Goal: Task Accomplishment & Management: Manage account settings

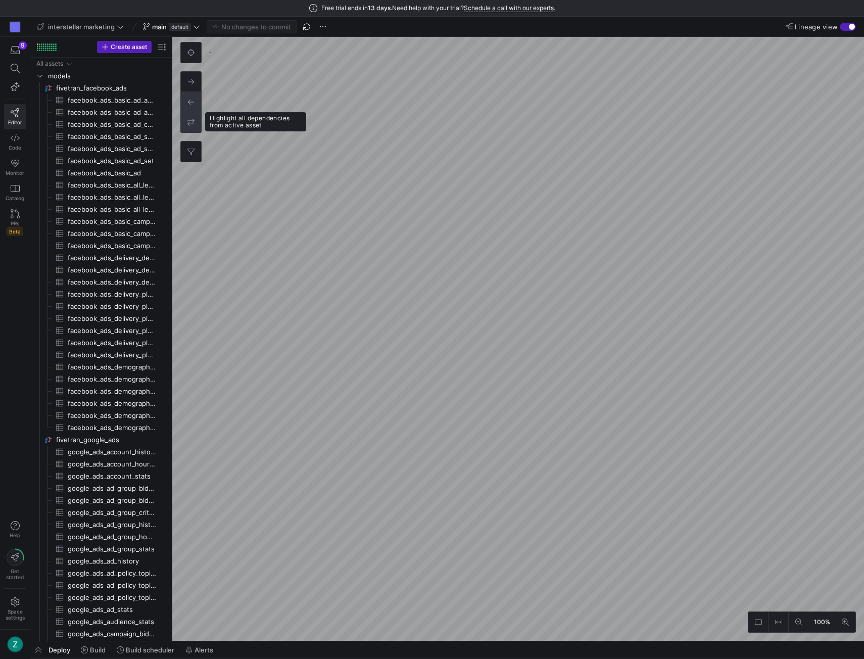
click at [192, 120] on icon at bounding box center [190, 122] width 7 height 7
click at [192, 108] on button at bounding box center [191, 102] width 20 height 20
click at [846, 26] on div "button" at bounding box center [848, 27] width 16 height 8
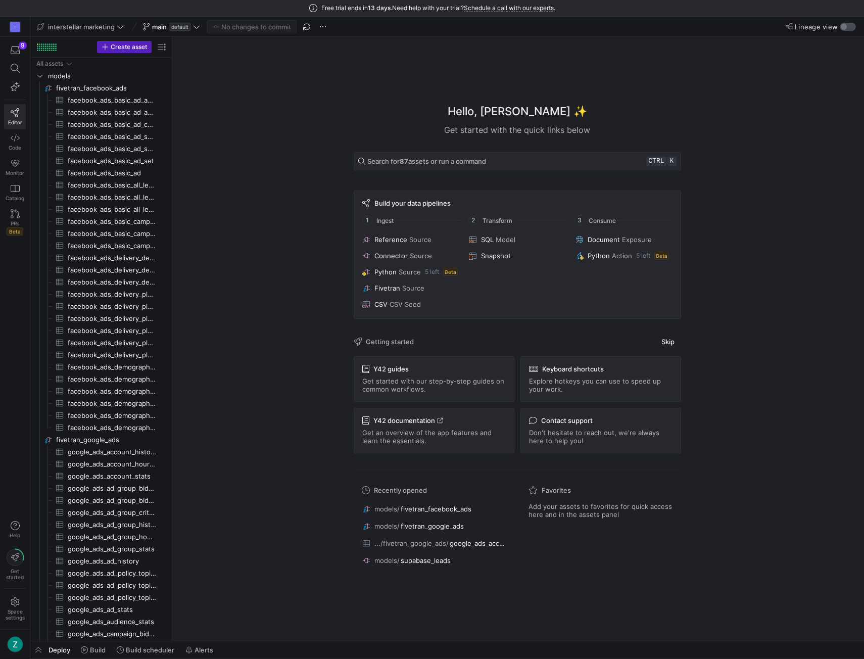
click at [845, 29] on div "button" at bounding box center [844, 27] width 6 height 6
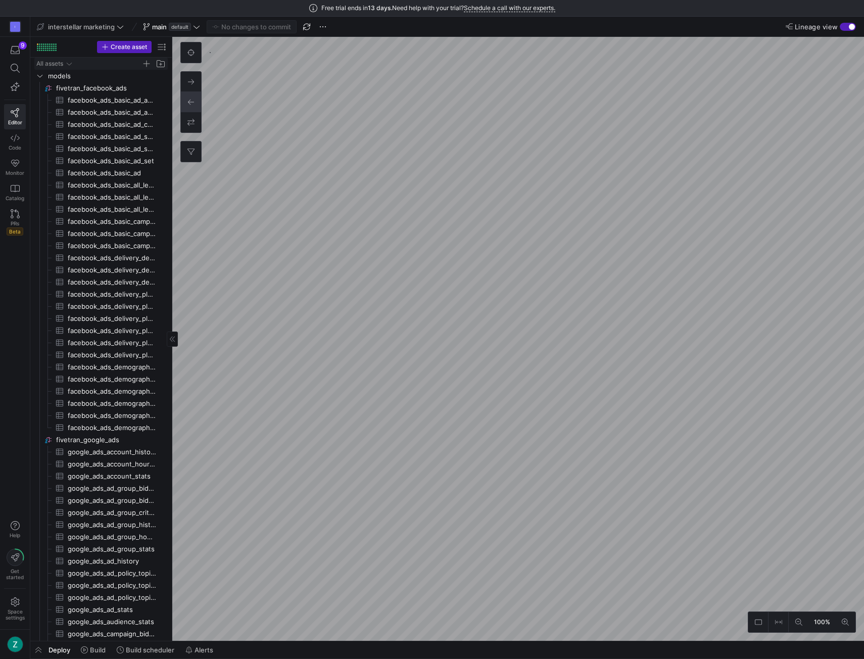
click at [67, 62] on icon "Press SPACE to select this row." at bounding box center [69, 64] width 7 height 6
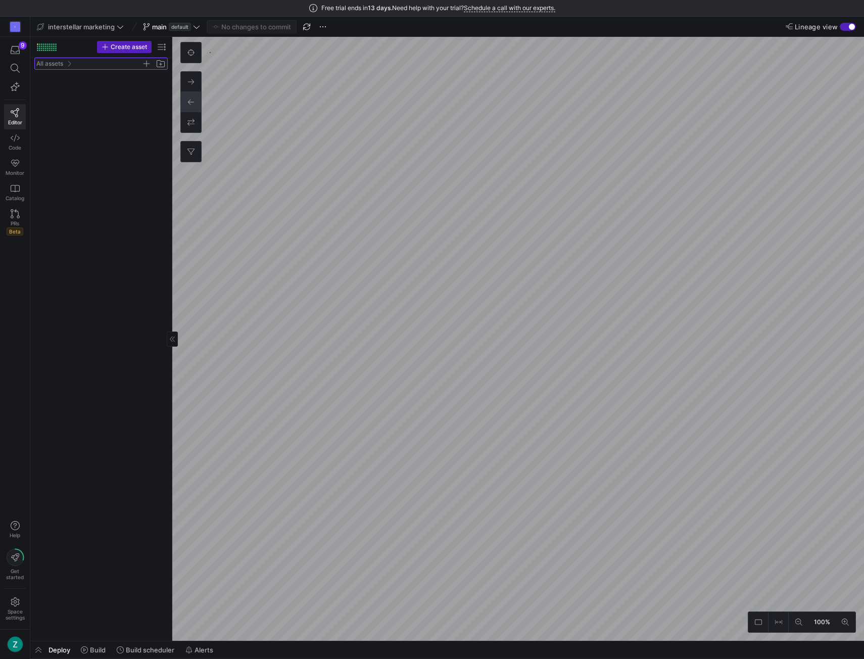
click at [70, 61] on icon "Press SPACE to select this row." at bounding box center [69, 64] width 7 height 6
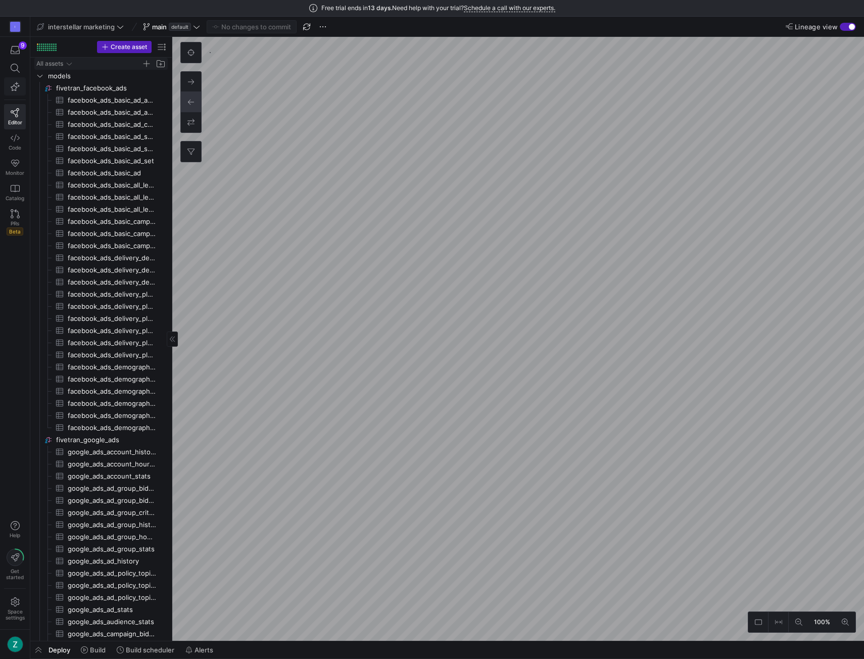
click at [13, 83] on icon "button" at bounding box center [15, 86] width 9 height 9
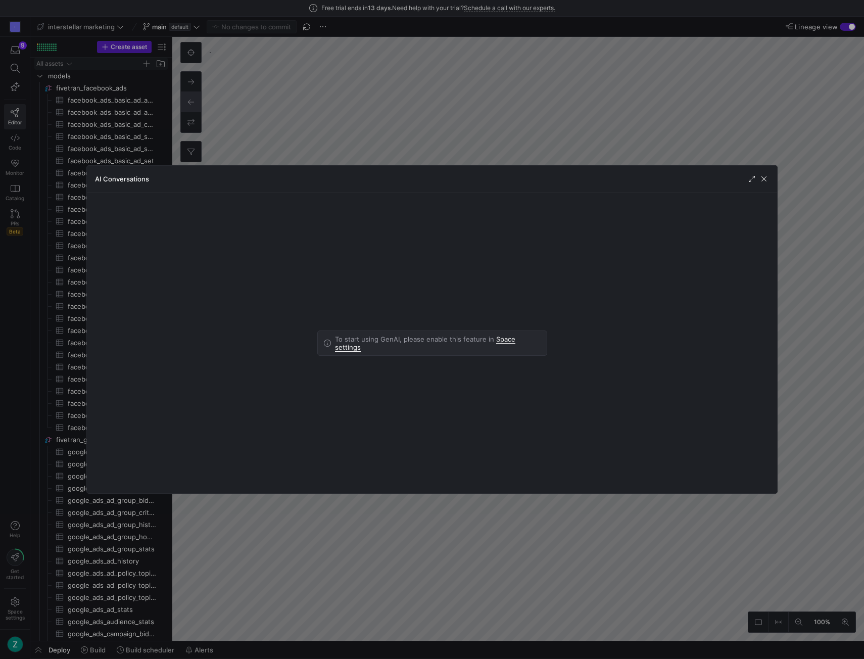
click at [515, 340] on link "Space settings" at bounding box center [425, 343] width 180 height 17
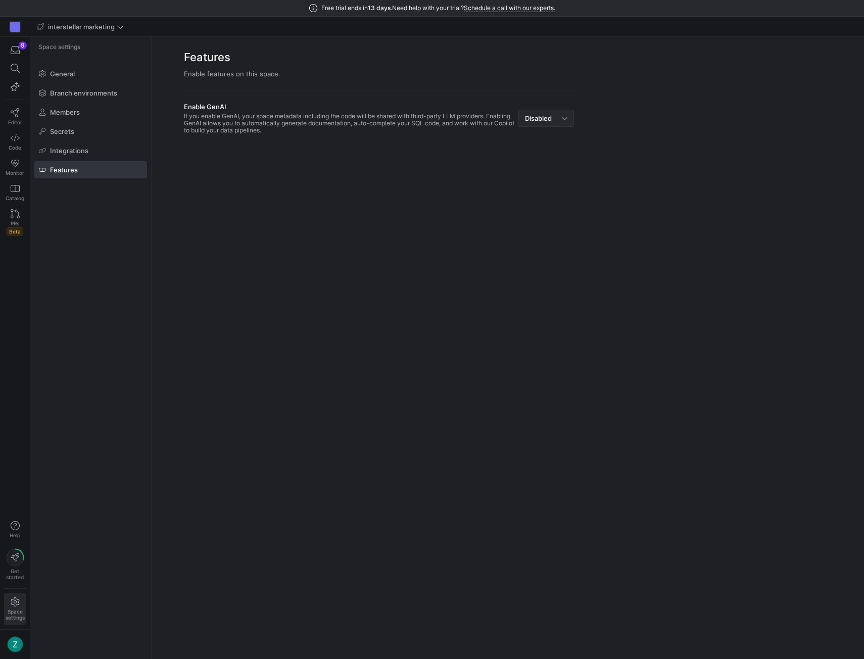
click at [551, 122] on div "Disabled" at bounding box center [546, 118] width 42 height 16
click at [545, 135] on span "Enabled" at bounding box center [546, 136] width 46 height 8
click at [18, 114] on icon at bounding box center [15, 112] width 9 height 9
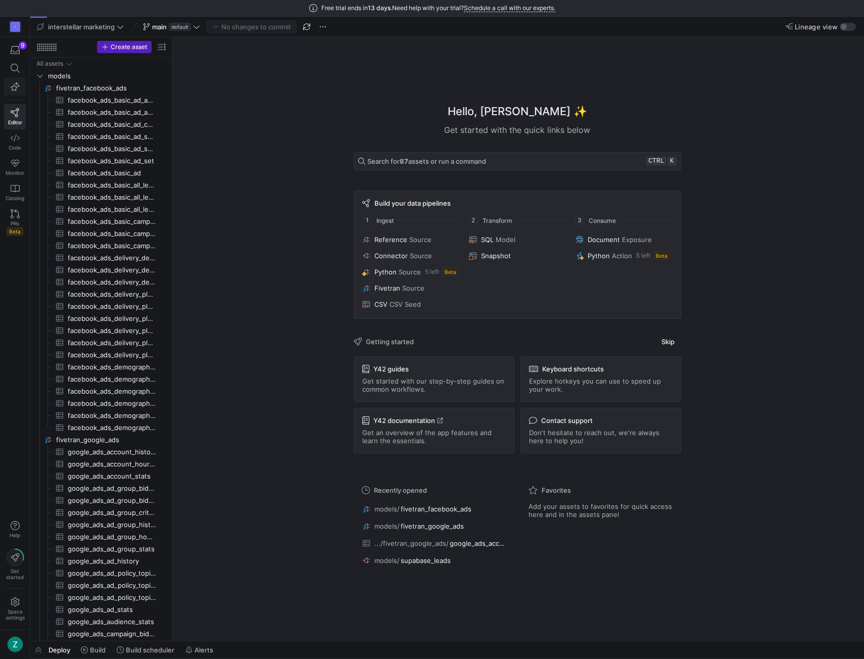
click at [18, 85] on icon "button" at bounding box center [15, 86] width 9 height 9
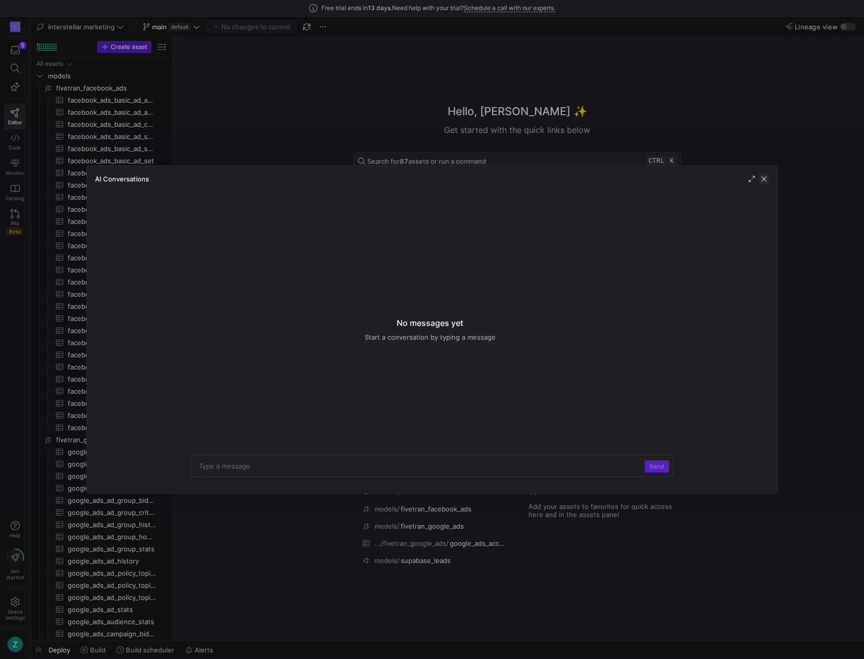
click at [764, 177] on span "button" at bounding box center [764, 179] width 10 height 10
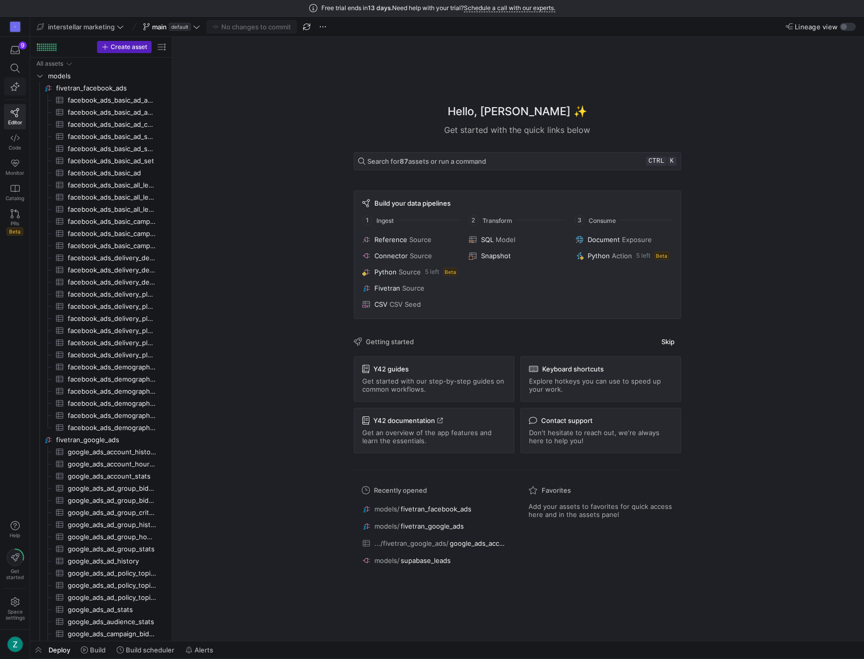
click at [10, 83] on span "button" at bounding box center [15, 86] width 13 height 9
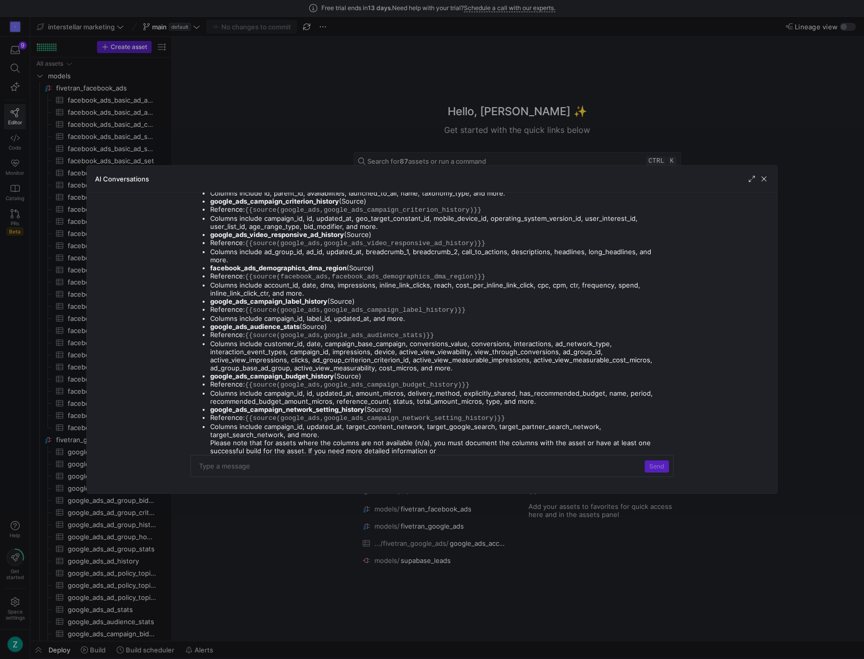
scroll to position [302, 0]
click at [763, 177] on span "button" at bounding box center [764, 179] width 10 height 10
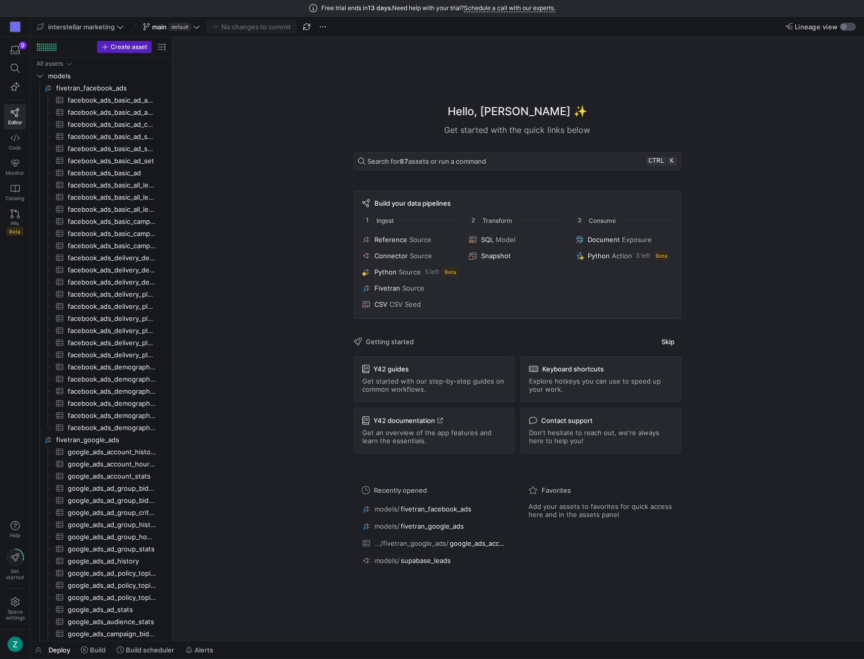
click at [845, 27] on div "button" at bounding box center [844, 27] width 6 height 6
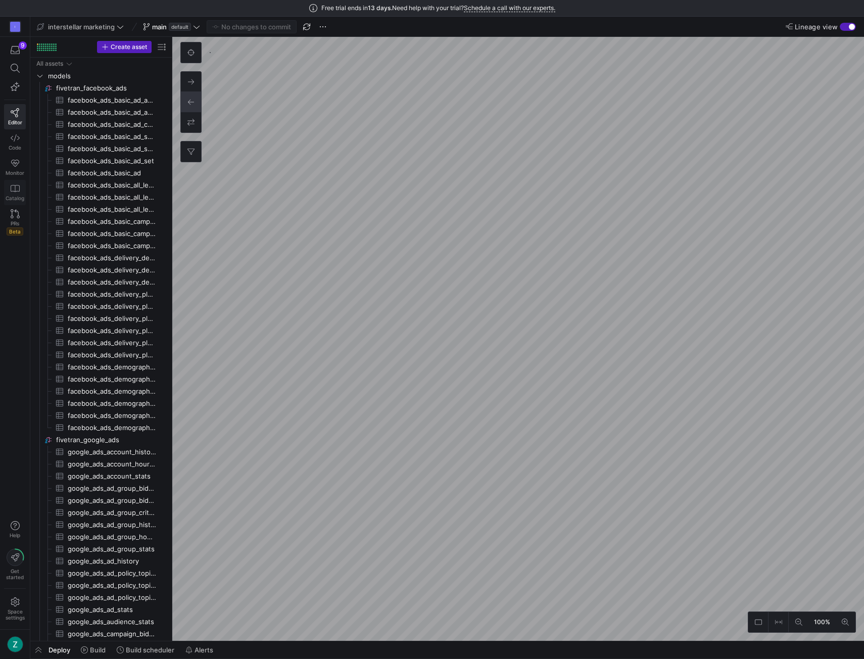
click at [14, 184] on icon at bounding box center [15, 188] width 9 height 9
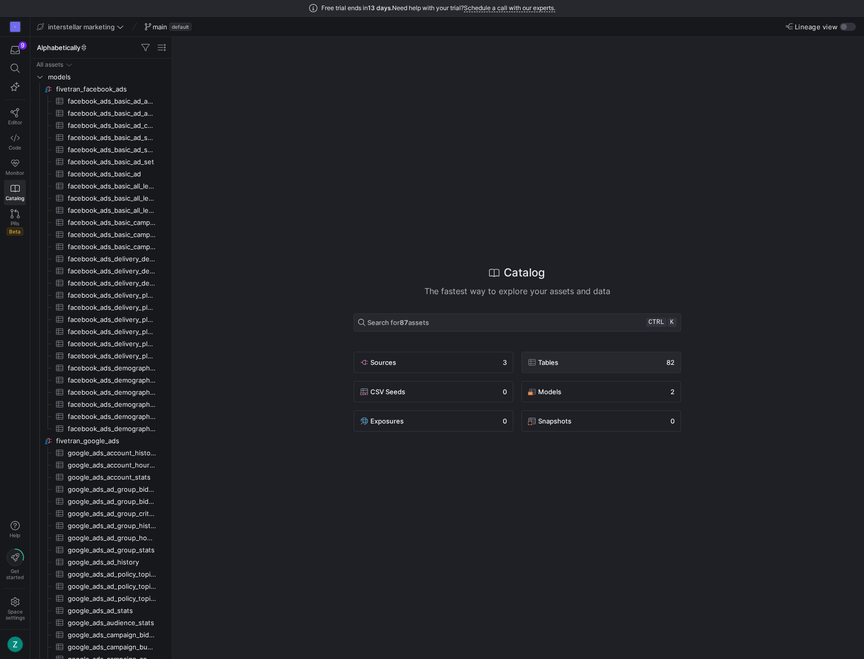
click at [507, 365] on div "Tables 82" at bounding box center [433, 362] width 147 height 12
click at [556, 359] on span "Tables" at bounding box center [548, 362] width 20 height 8
click at [645, 357] on div "Tables 82" at bounding box center [601, 362] width 147 height 12
click at [395, 359] on span "Sources" at bounding box center [383, 362] width 26 height 8
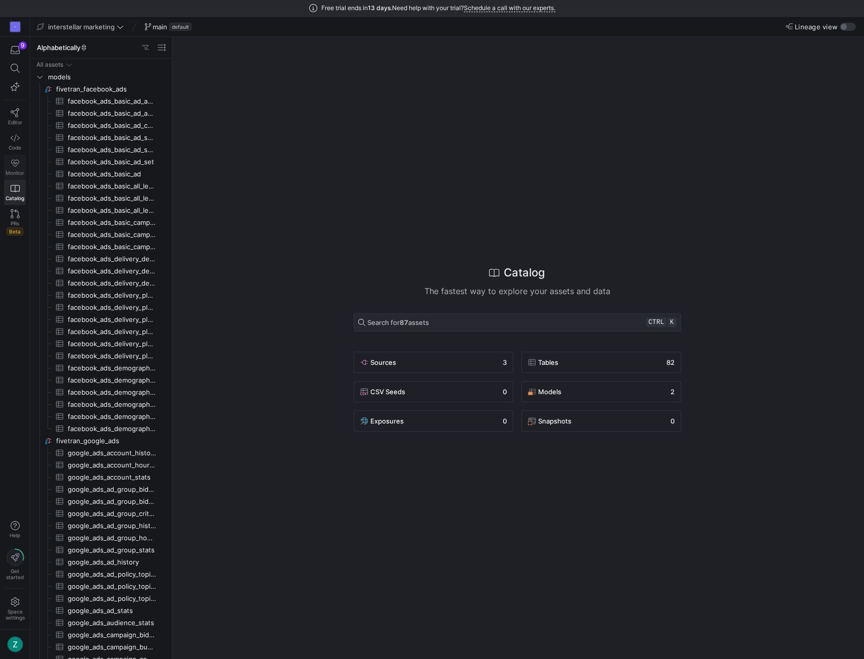
click at [15, 164] on icon at bounding box center [15, 163] width 9 height 9
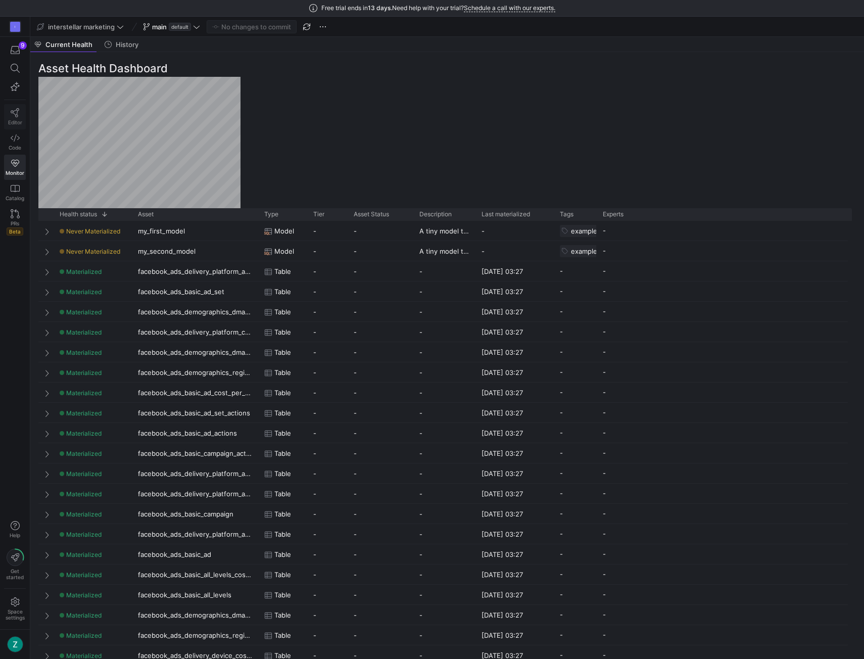
click at [14, 119] on span "Editor" at bounding box center [15, 122] width 14 height 6
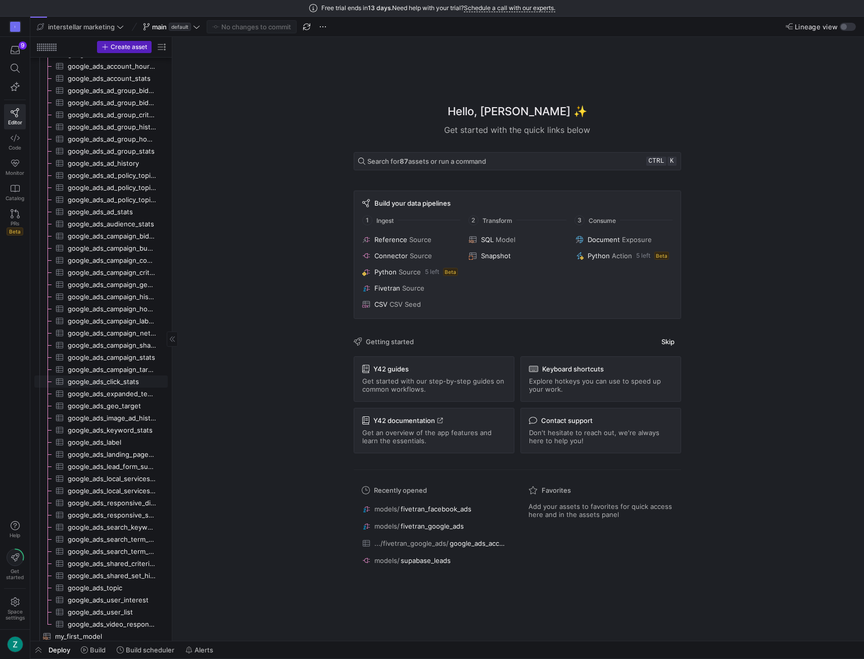
scroll to position [496, 0]
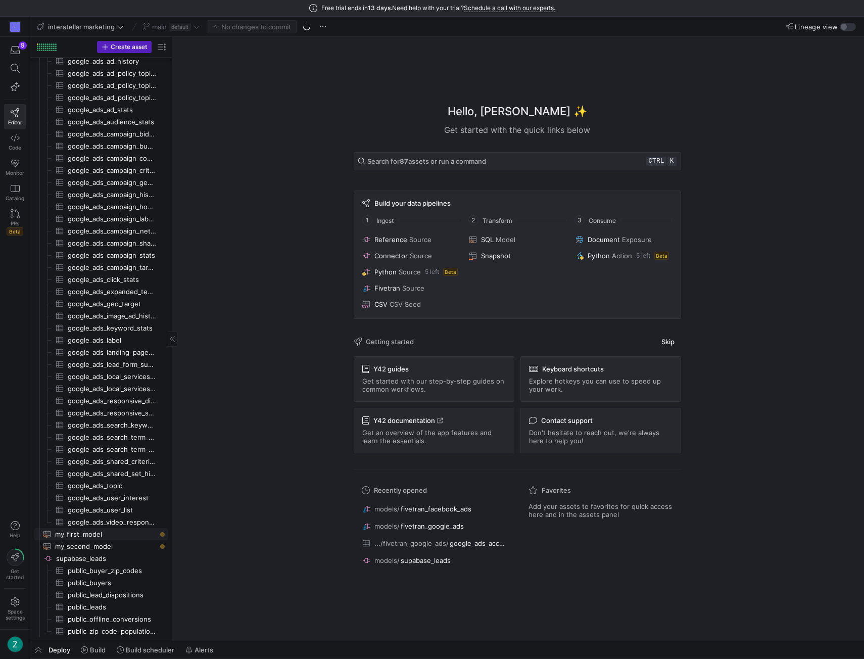
click at [90, 530] on span "my_first_model​​​​​​​​​​" at bounding box center [105, 535] width 101 height 12
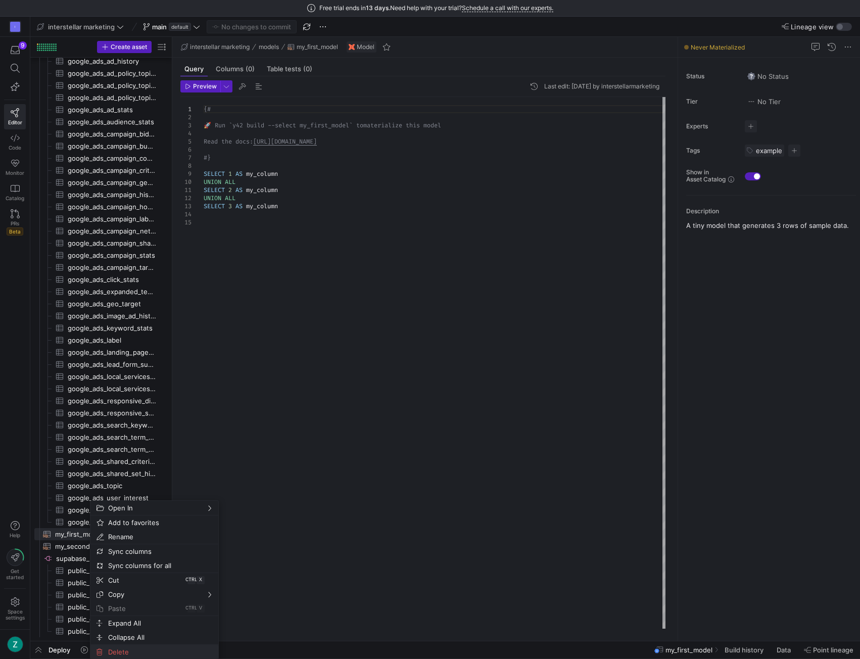
click at [112, 652] on span "Delete" at bounding box center [145, 652] width 83 height 14
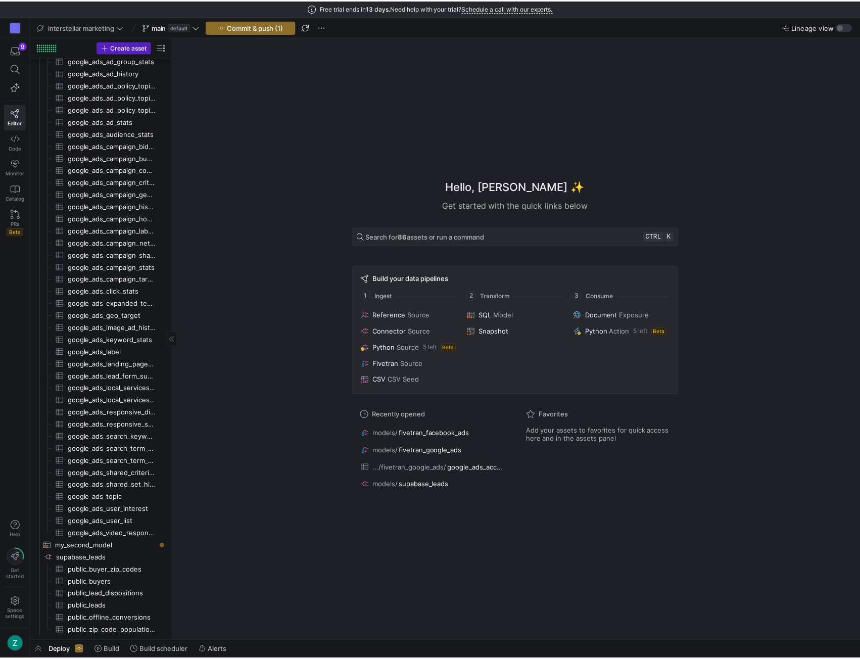
scroll to position [484, 0]
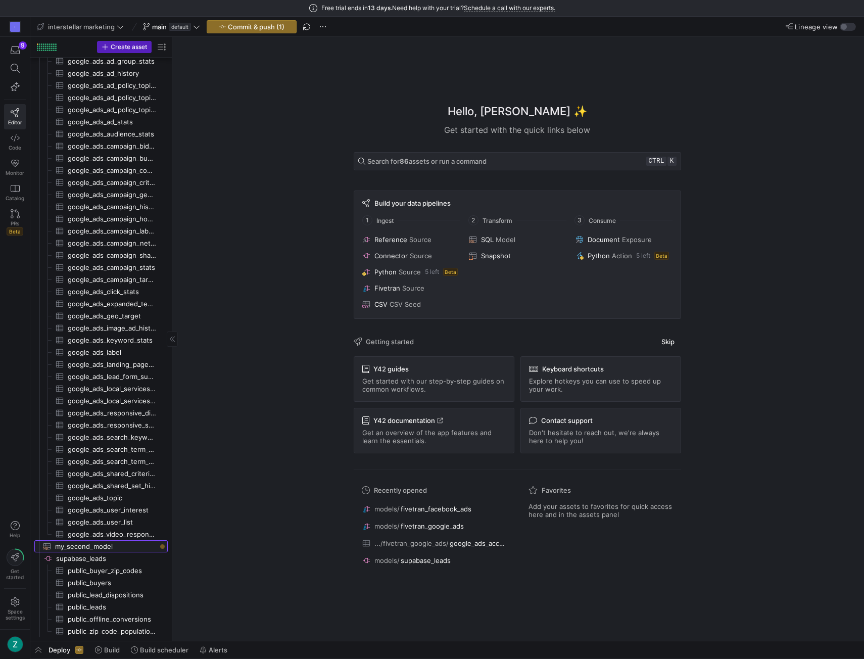
click at [93, 548] on span "my_second_model​​​​​​​​​​" at bounding box center [105, 547] width 101 height 12
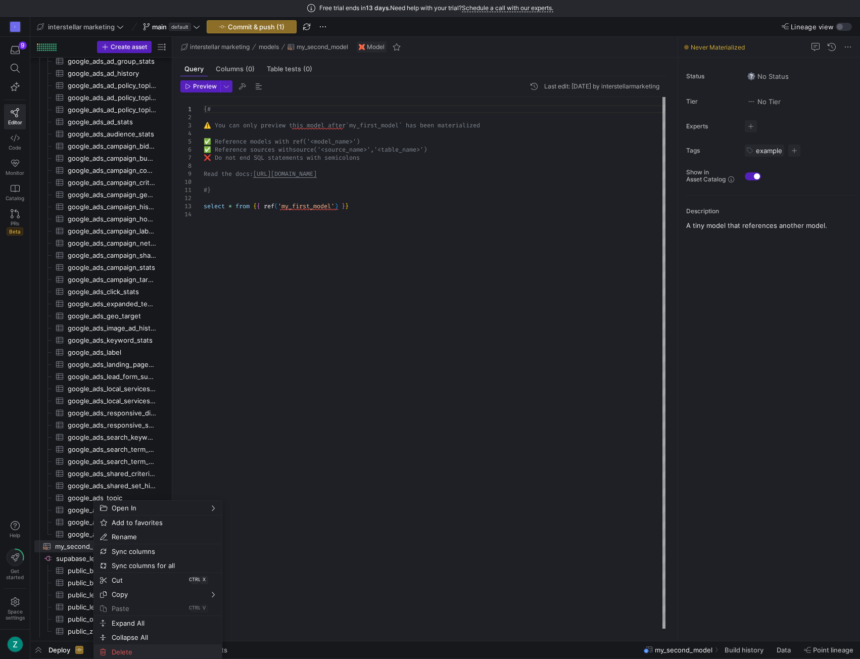
click at [122, 649] on span "Delete" at bounding box center [149, 652] width 83 height 14
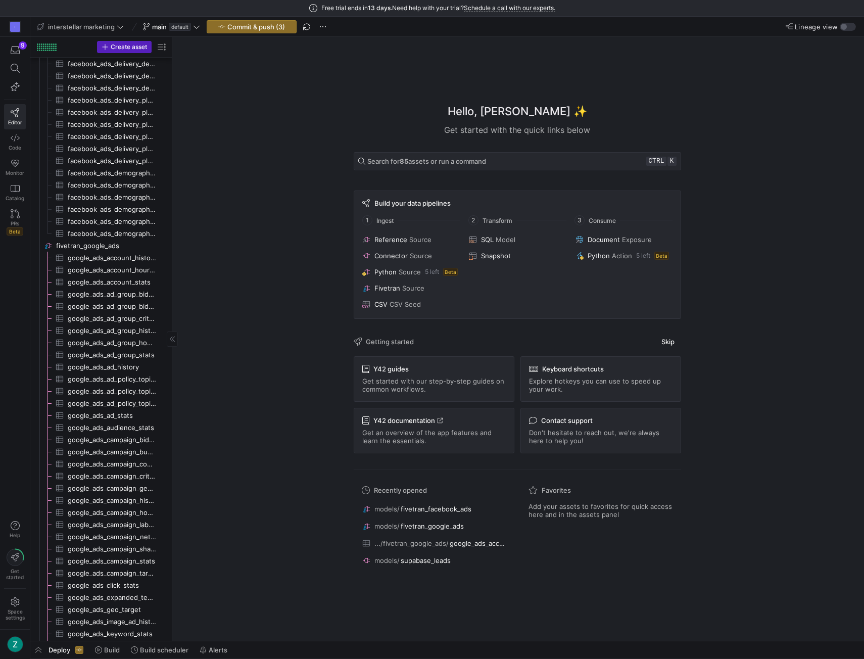
scroll to position [172, 0]
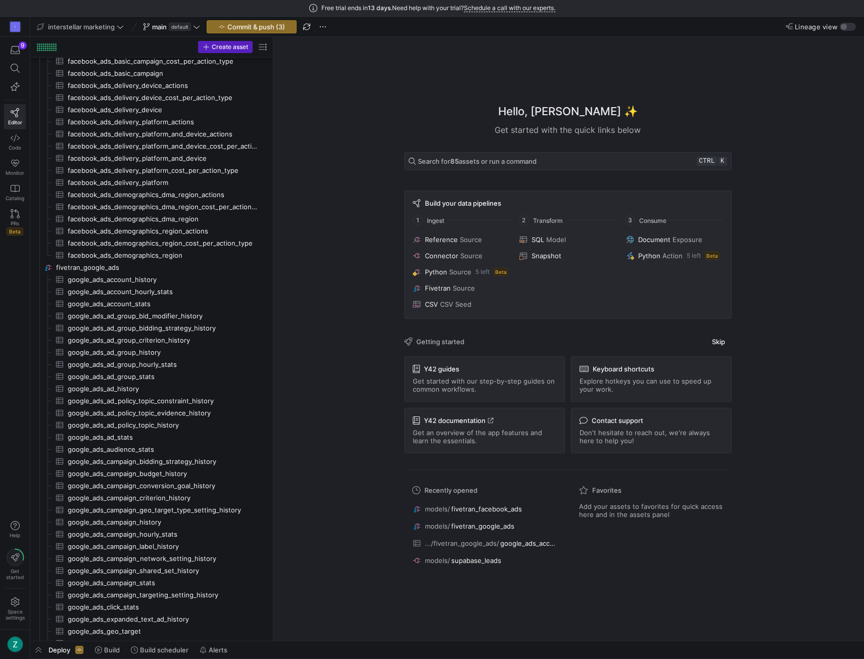
drag, startPoint x: 171, startPoint y: 189, endPoint x: 339, endPoint y: 187, distance: 167.3
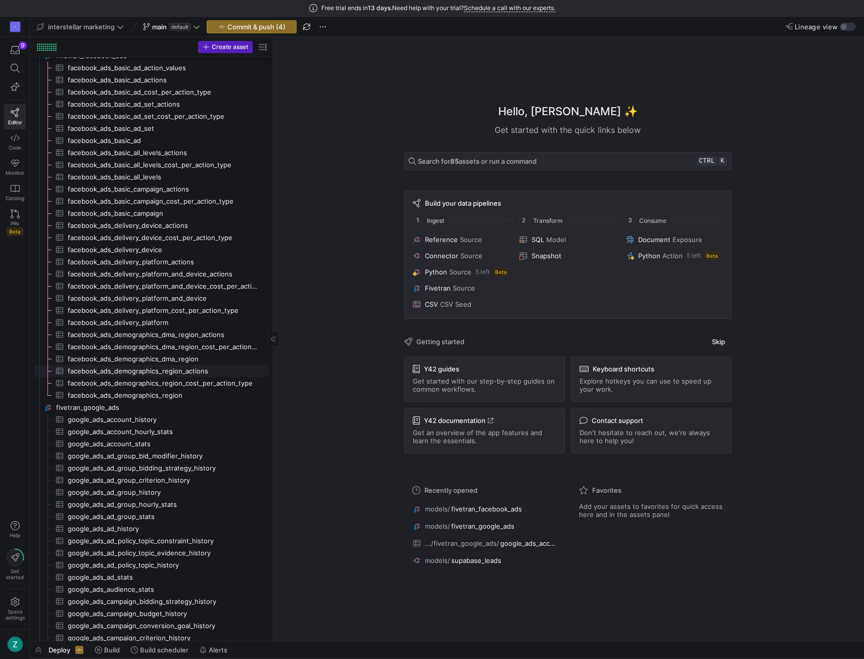
scroll to position [0, 0]
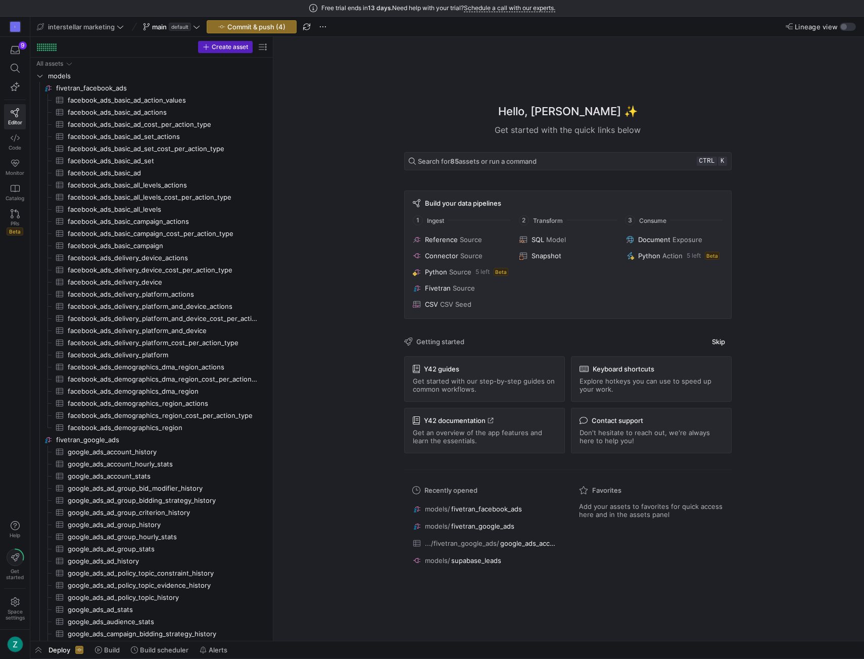
click at [347, 47] on div "Hello, [PERSON_NAME] ✨ Get started with the quick links below Search for 85 ass…" at bounding box center [567, 339] width 581 height 604
